Goal: Task Accomplishment & Management: Use online tool/utility

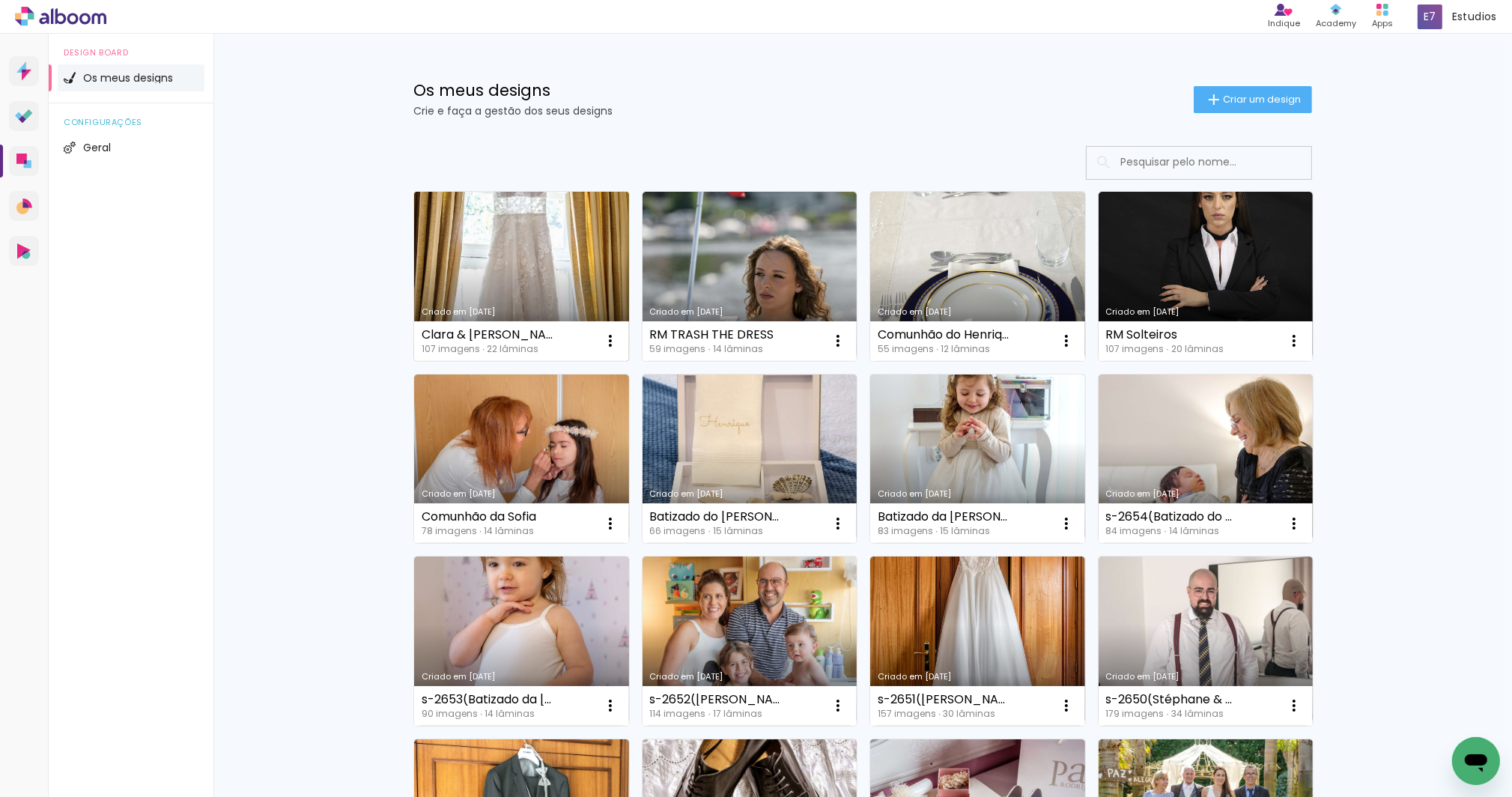
click at [547, 256] on link "Criado em [DATE]" at bounding box center [521, 277] width 215 height 169
